Goal: Task Accomplishment & Management: Manage account settings

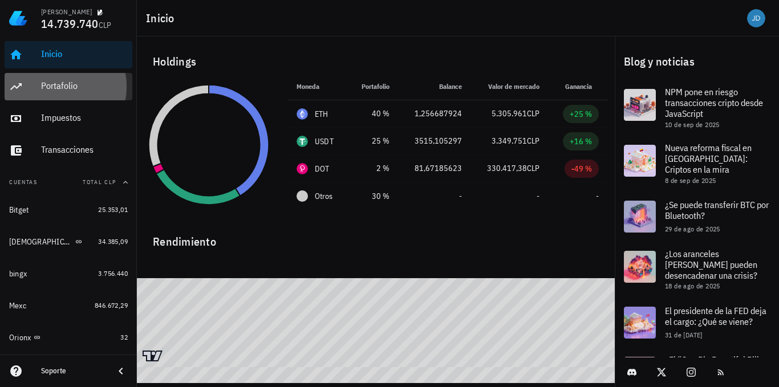
click at [58, 91] on div "Portafolio" at bounding box center [84, 85] width 87 height 11
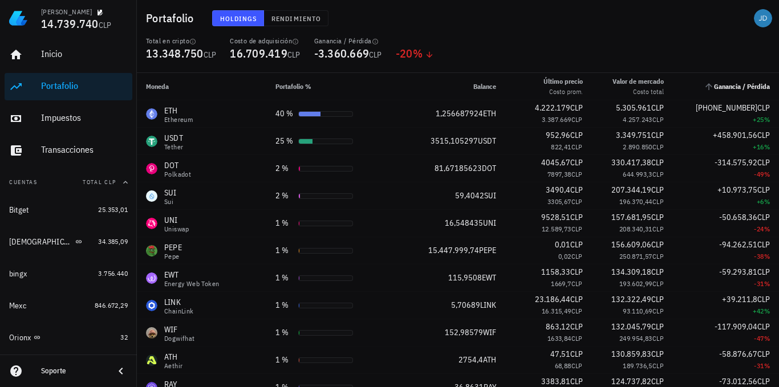
click at [728, 84] on span "Ganancia / Pérdida" at bounding box center [742, 86] width 56 height 9
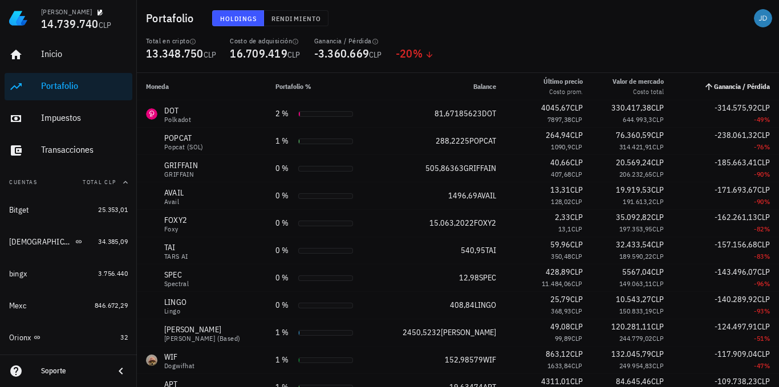
click at [727, 86] on span "Ganancia / Pérdida" at bounding box center [742, 86] width 56 height 9
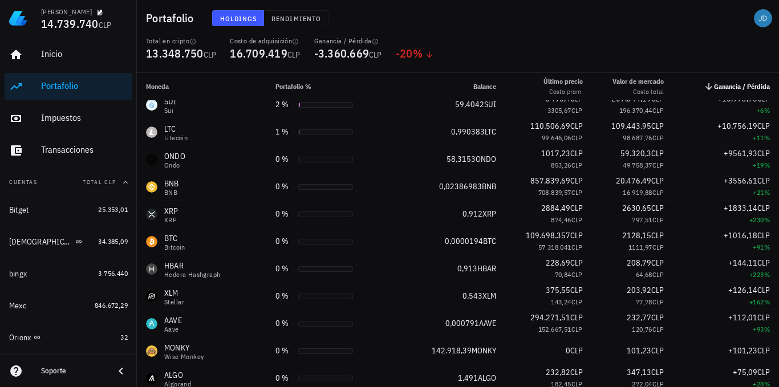
scroll to position [114, 0]
